Goal: Navigation & Orientation: Find specific page/section

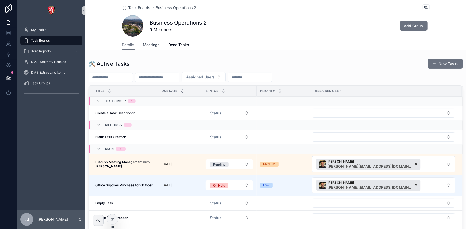
click at [154, 47] on span "Meetings" at bounding box center [151, 44] width 17 height 5
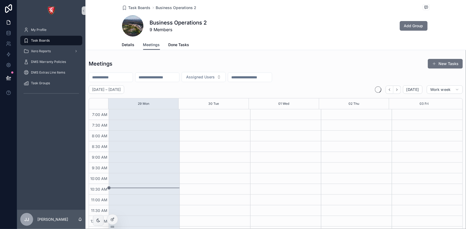
scroll to position [149, 0]
click at [178, 48] on link "Done Tasks" at bounding box center [178, 45] width 21 height 11
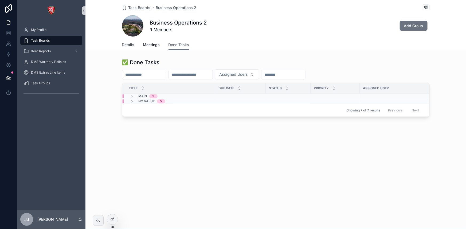
click at [129, 47] on span "Details" at bounding box center [128, 44] width 13 height 5
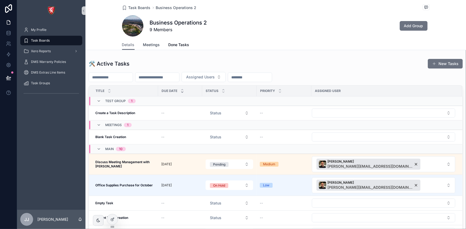
click at [145, 49] on link "Meetings" at bounding box center [151, 45] width 17 height 11
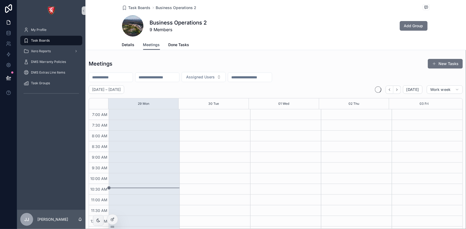
scroll to position [149, 0]
click at [124, 44] on span "Details" at bounding box center [128, 44] width 13 height 5
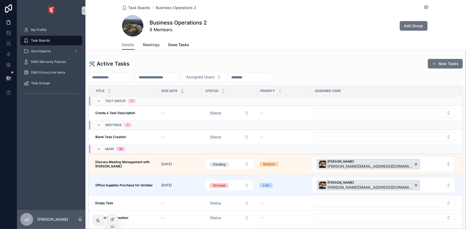
click at [145, 45] on span "Meetings" at bounding box center [151, 44] width 17 height 5
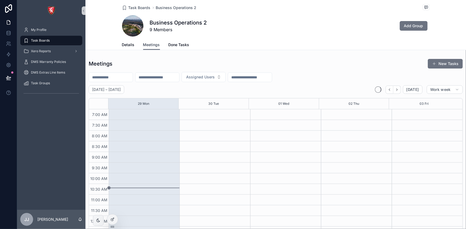
scroll to position [149, 0]
click at [172, 43] on span "Done Tasks" at bounding box center [178, 44] width 21 height 5
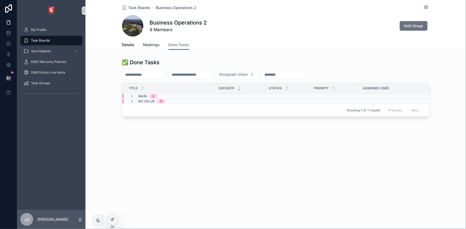
click at [148, 43] on span "Meetings" at bounding box center [151, 44] width 17 height 5
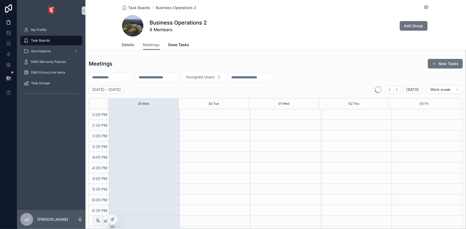
click at [128, 45] on span "Details" at bounding box center [128, 44] width 13 height 5
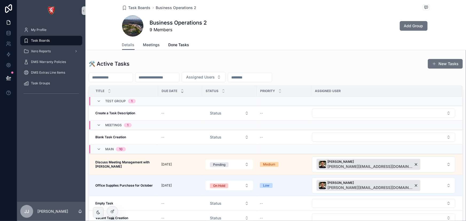
click at [153, 46] on span "Meetings" at bounding box center [151, 44] width 17 height 5
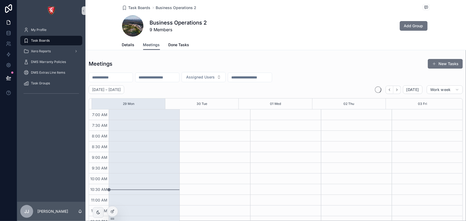
scroll to position [149, 0]
click at [174, 47] on span "Done Tasks" at bounding box center [178, 44] width 21 height 5
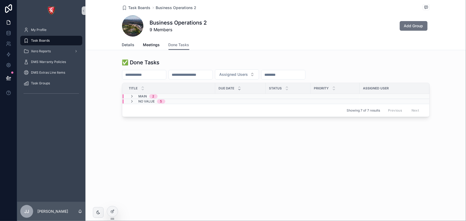
click at [133, 46] on span "Details" at bounding box center [128, 44] width 13 height 5
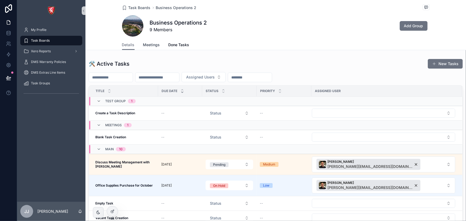
click at [144, 46] on span "Meetings" at bounding box center [151, 44] width 17 height 5
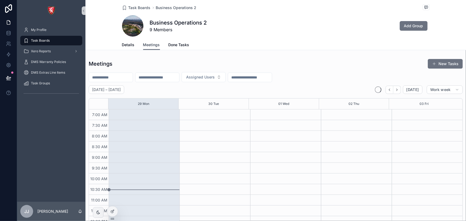
scroll to position [149, 0]
click at [125, 44] on span "Details" at bounding box center [128, 44] width 13 height 5
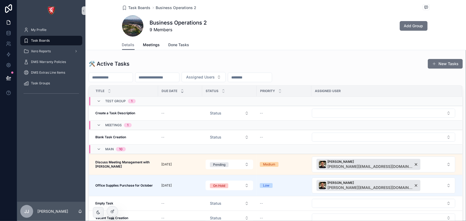
click at [171, 44] on span "Done Tasks" at bounding box center [178, 44] width 21 height 5
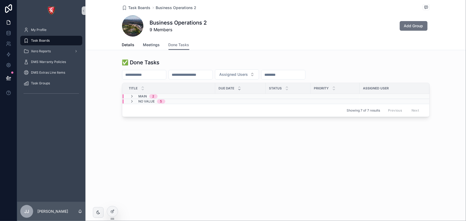
click at [152, 41] on link "Meetings" at bounding box center [151, 45] width 17 height 11
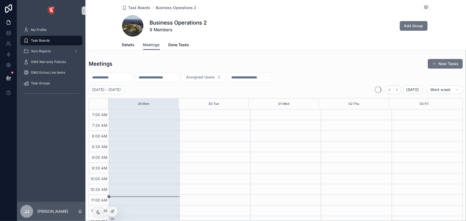
scroll to position [149, 0]
click at [176, 45] on span "Done Tasks" at bounding box center [178, 44] width 21 height 5
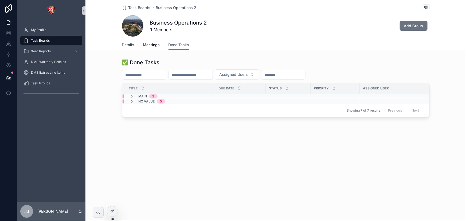
click at [130, 46] on span "Details" at bounding box center [128, 44] width 13 height 5
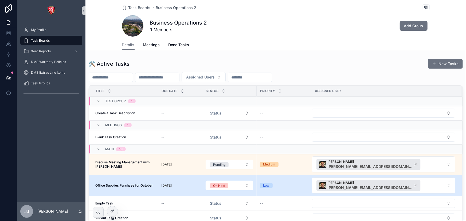
click at [128, 184] on strong "Office Supplies Purchase for October" at bounding box center [123, 185] width 57 height 4
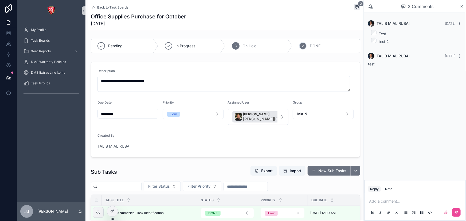
click at [301, 46] on icon "scrollable content" at bounding box center [302, 46] width 4 height 4
click at [234, 45] on icon "scrollable content" at bounding box center [235, 46] width 4 height 4
click at [168, 45] on icon "scrollable content" at bounding box center [168, 46] width 4 height 4
click at [121, 8] on span "Back to Task Boards" at bounding box center [112, 7] width 31 height 4
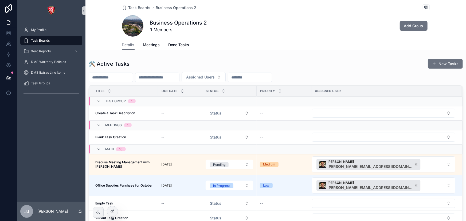
click at [100, 149] on icon "scrollable content" at bounding box center [99, 149] width 4 height 4
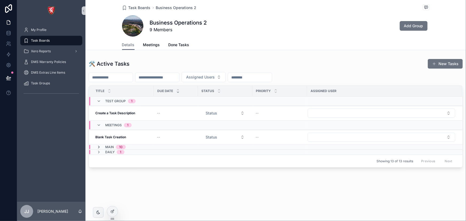
click at [98, 145] on icon "scrollable content" at bounding box center [99, 147] width 4 height 4
